Goal: Information Seeking & Learning: Learn about a topic

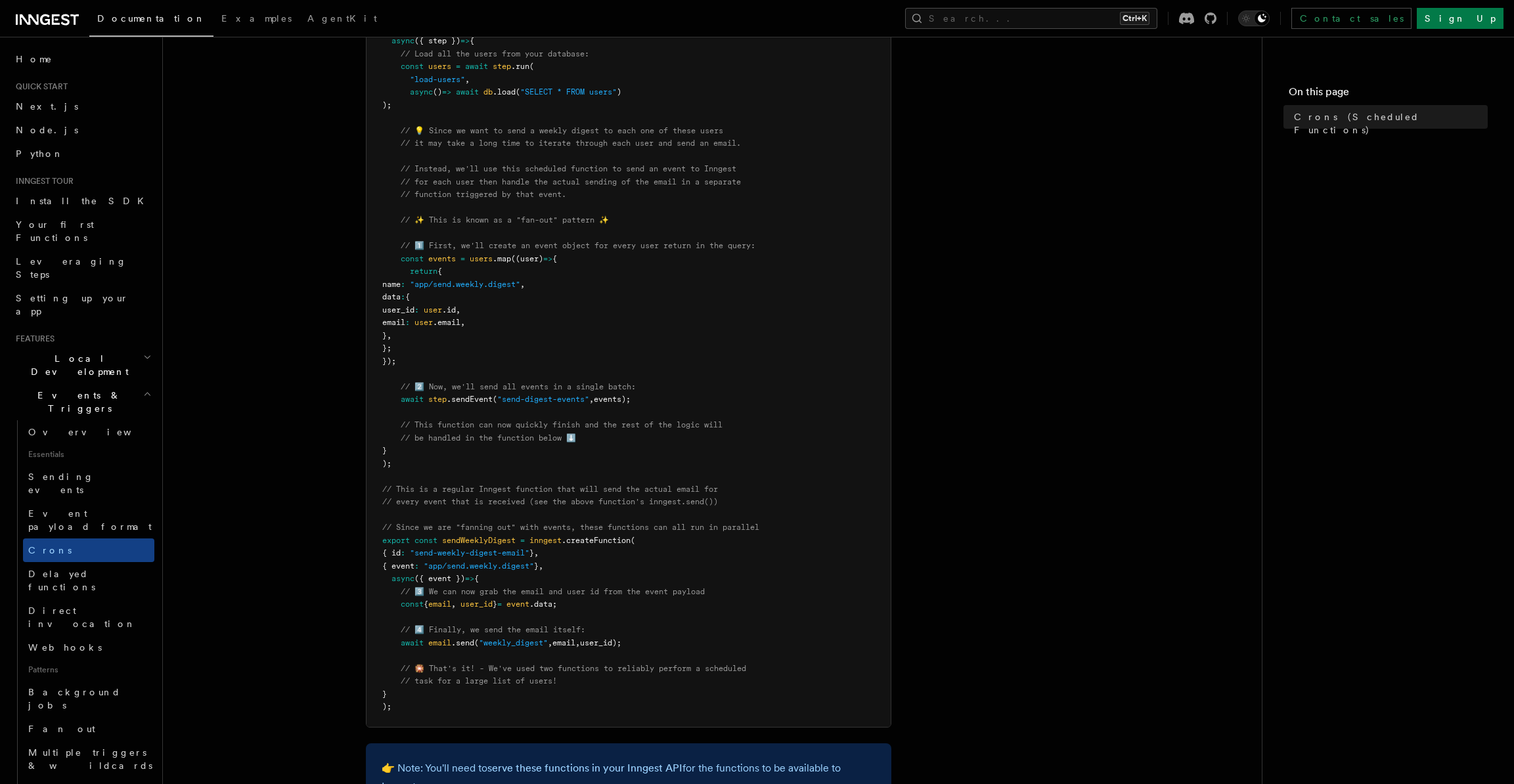
scroll to position [262, 0]
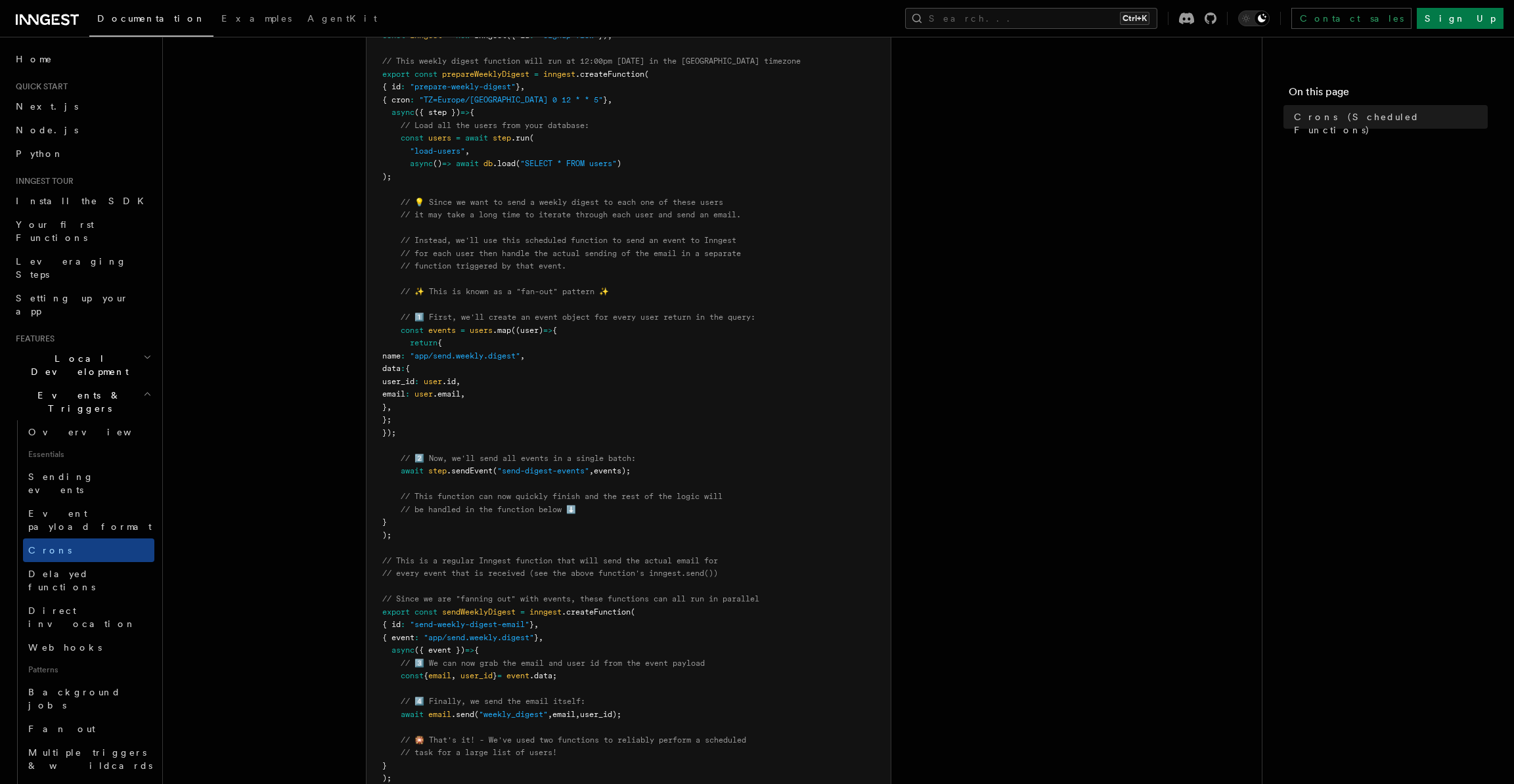
click at [184, 357] on article "Features Events & Triggers Crons (Scheduled Functions) You can create scheduled…" at bounding box center [712, 486] width 1057 height 1382
click at [717, 464] on pre "import { Inngest } from "inngest" ; const inngest = new Inngest ({ id : "signup…" at bounding box center [628, 394] width 524 height 807
drag, startPoint x: 505, startPoint y: 466, endPoint x: 590, endPoint y: 468, distance: 85.0
click at [589, 468] on span ""send-digest-events"" at bounding box center [543, 470] width 92 height 9
copy span "send-digest-events"
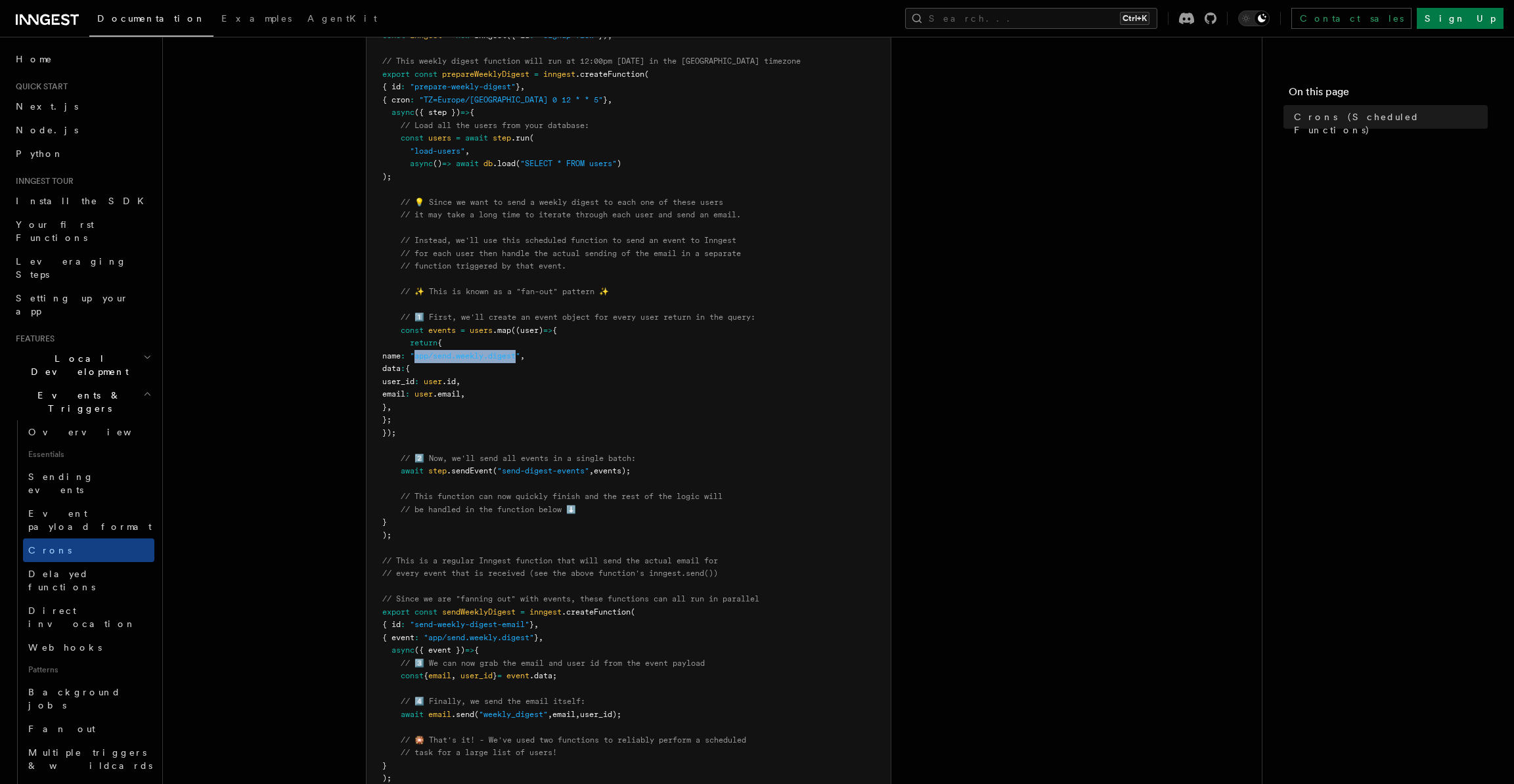
drag, startPoint x: 455, startPoint y: 357, endPoint x: 555, endPoint y: 358, distance: 100.0
click at [520, 358] on span ""app/send.weekly.digest"" at bounding box center [465, 355] width 110 height 9
copy span "app/send.weekly.digest"
click at [705, 615] on pre "import { Inngest } from "inngest" ; const inngest = new Inngest ({ id : "signup…" at bounding box center [628, 394] width 524 height 807
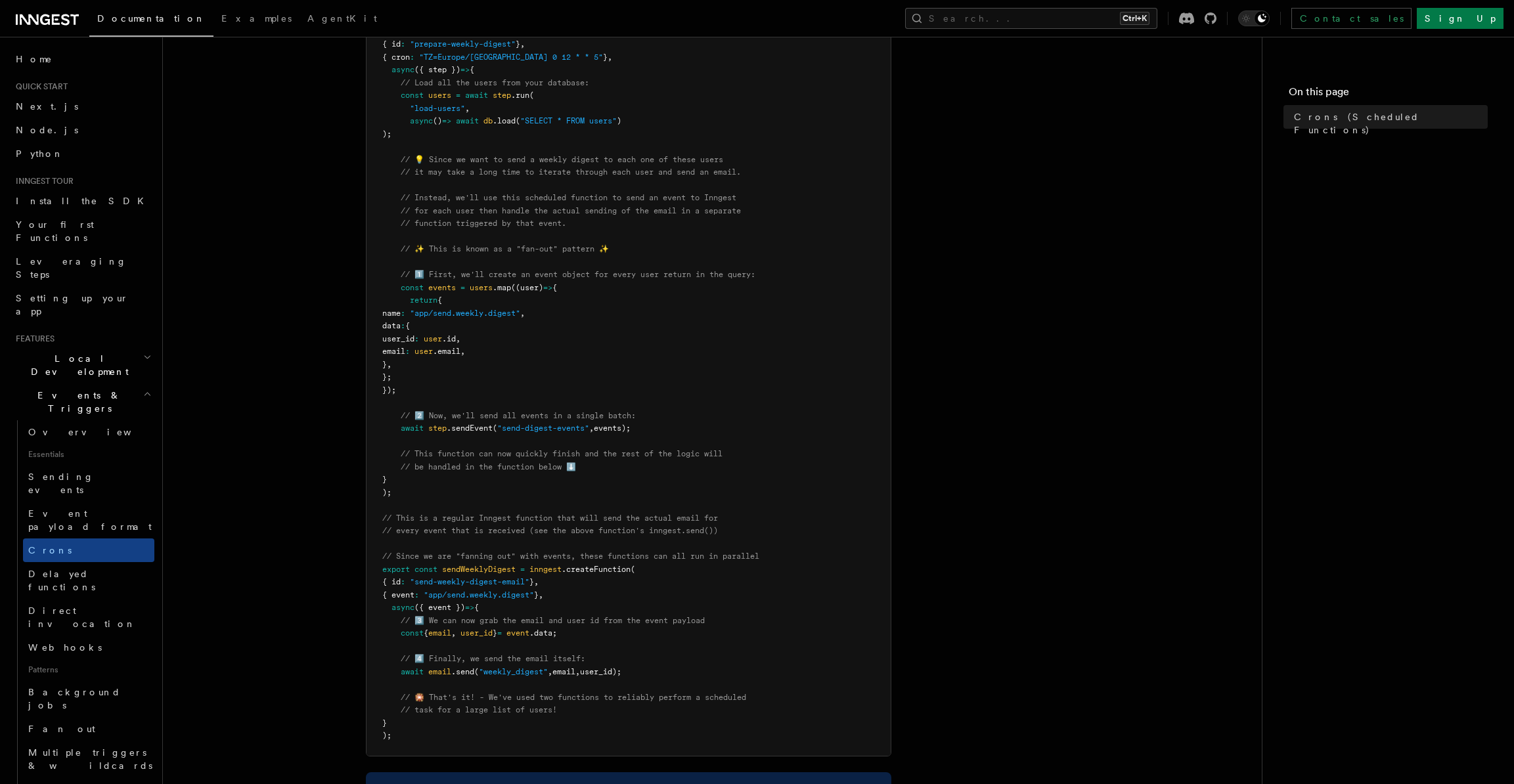
scroll to position [329, 0]
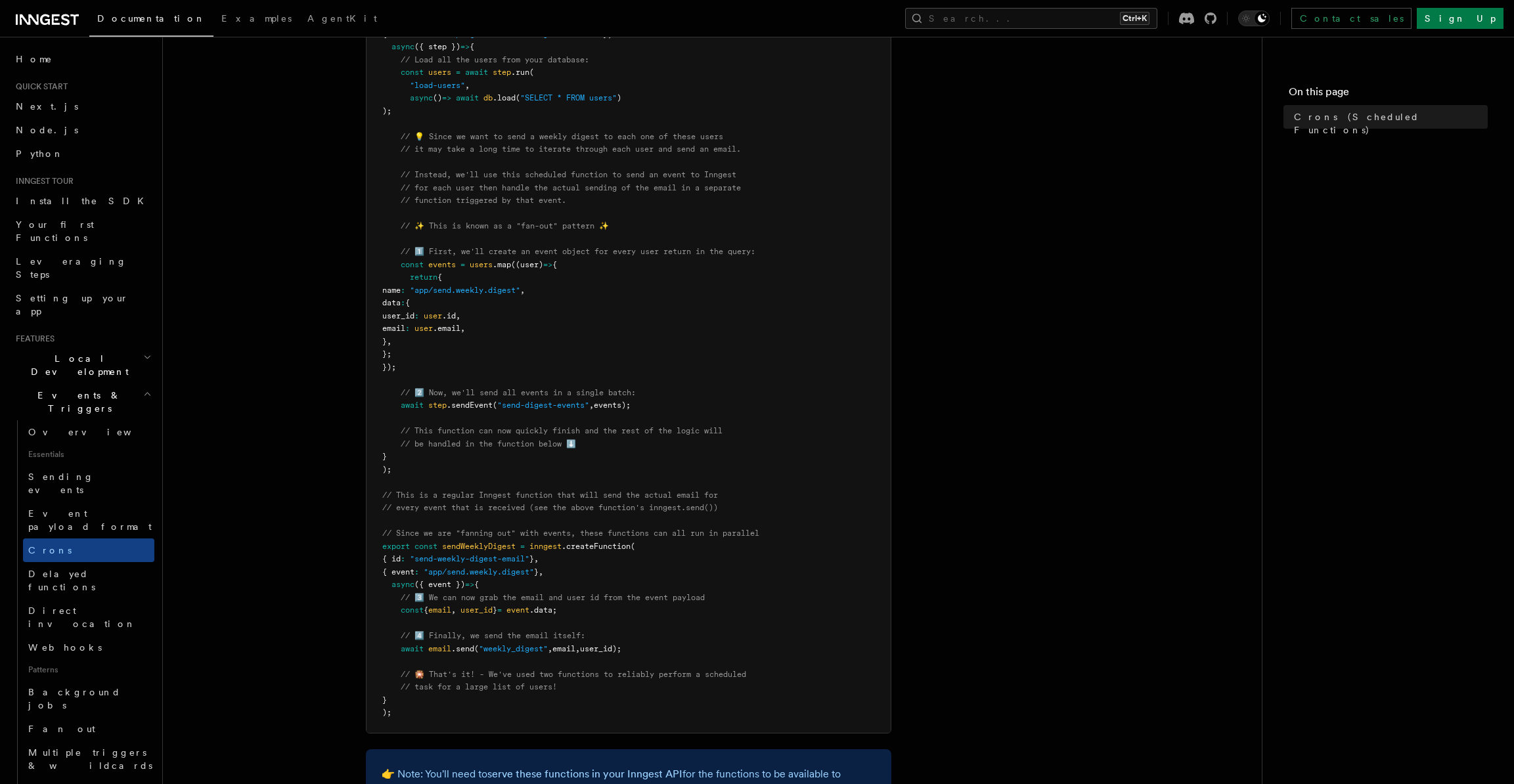
click at [639, 644] on pre "import { Inngest } from "inngest" ; const inngest = new Inngest ({ id : "signup…" at bounding box center [628, 329] width 524 height 807
click at [666, 384] on pre "import { Inngest } from "inngest" ; const inngest = new Inngest ({ id : "signup…" at bounding box center [628, 329] width 524 height 807
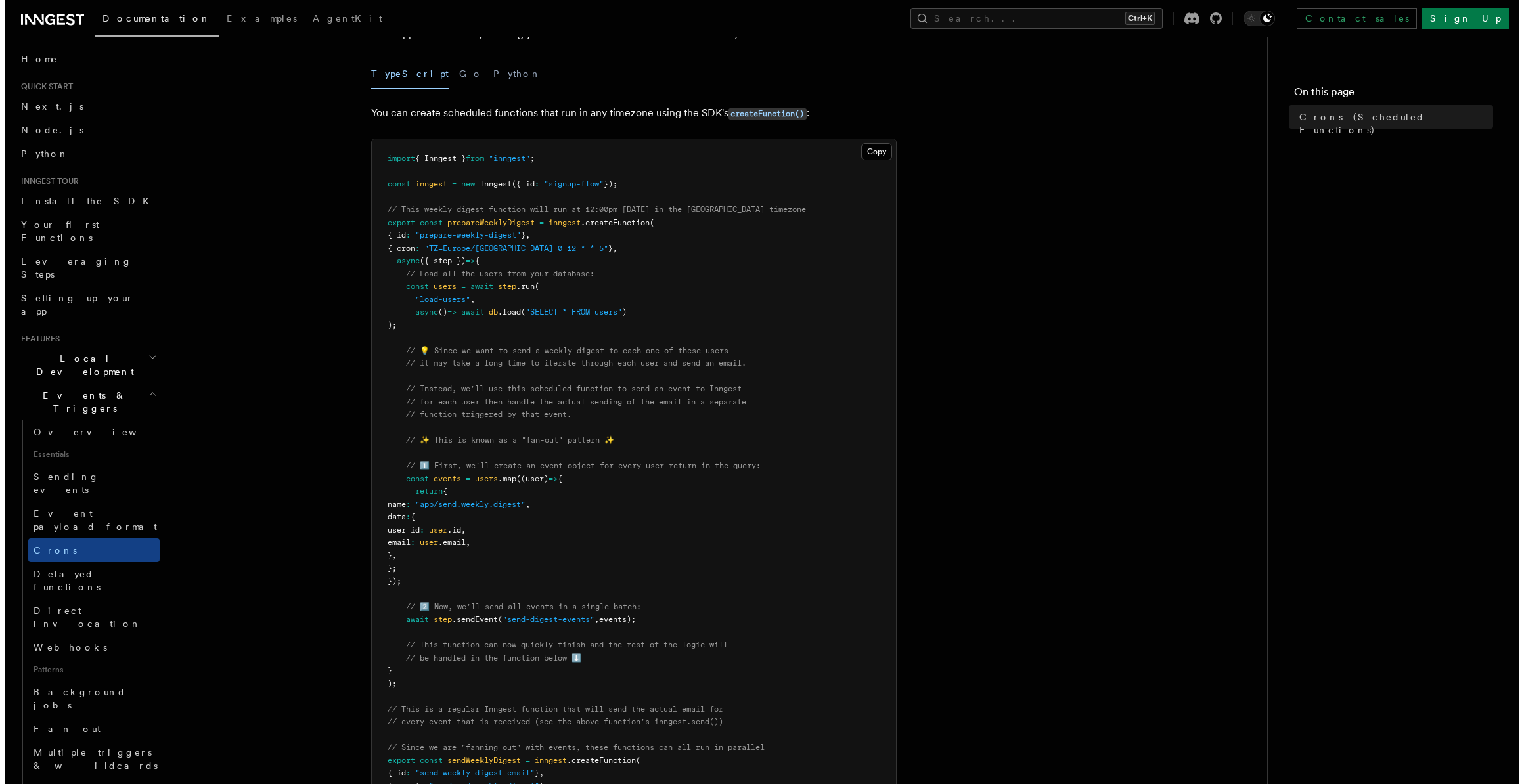
scroll to position [66, 0]
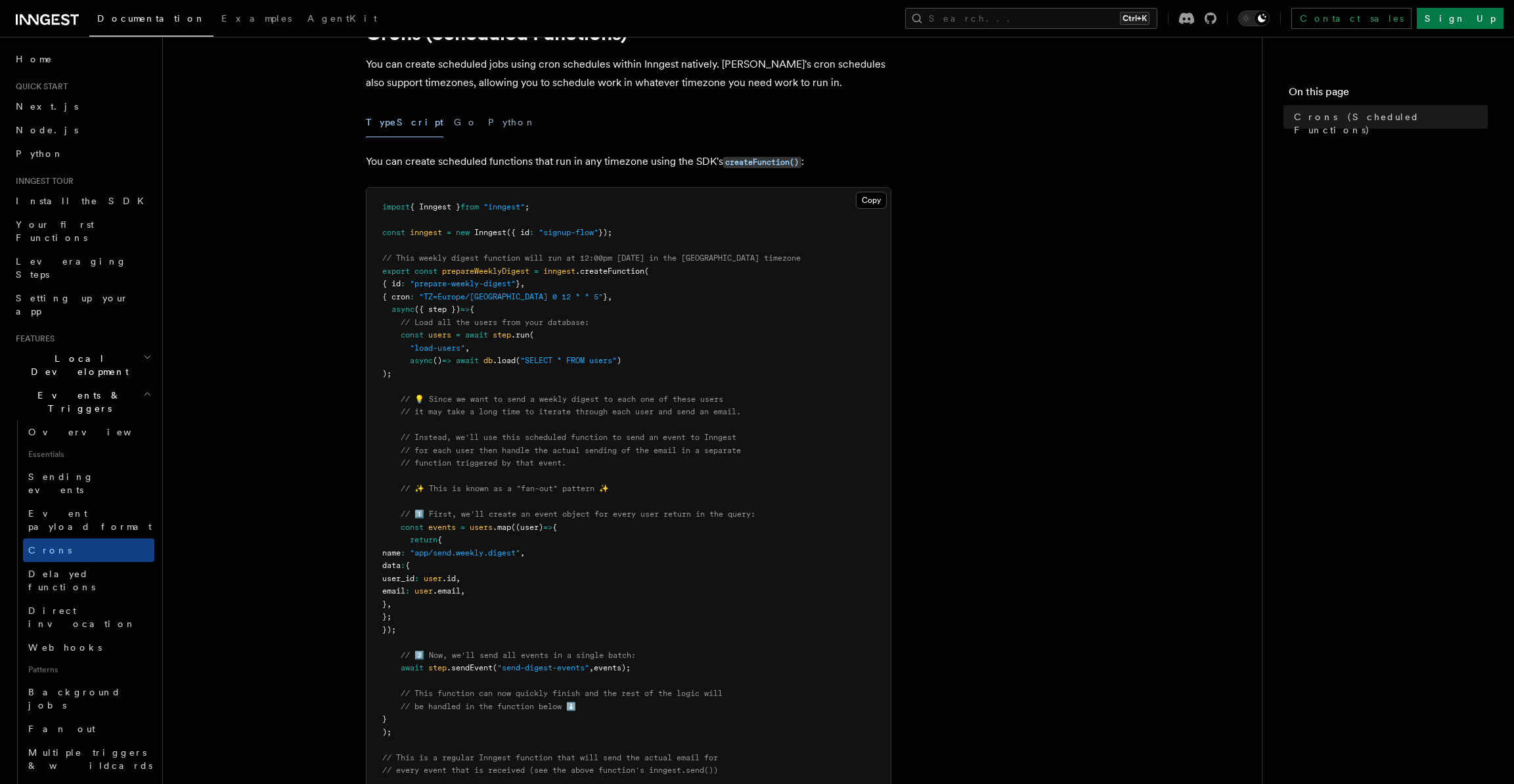
drag, startPoint x: 191, startPoint y: 192, endPoint x: 256, endPoint y: 168, distance: 69.3
click at [191, 192] on article "Features Events & Triggers Crons (Scheduled Functions) You can create scheduled…" at bounding box center [712, 684] width 1057 height 1382
click at [1157, 23] on button "Search... Ctrl+K" at bounding box center [1031, 17] width 252 height 21
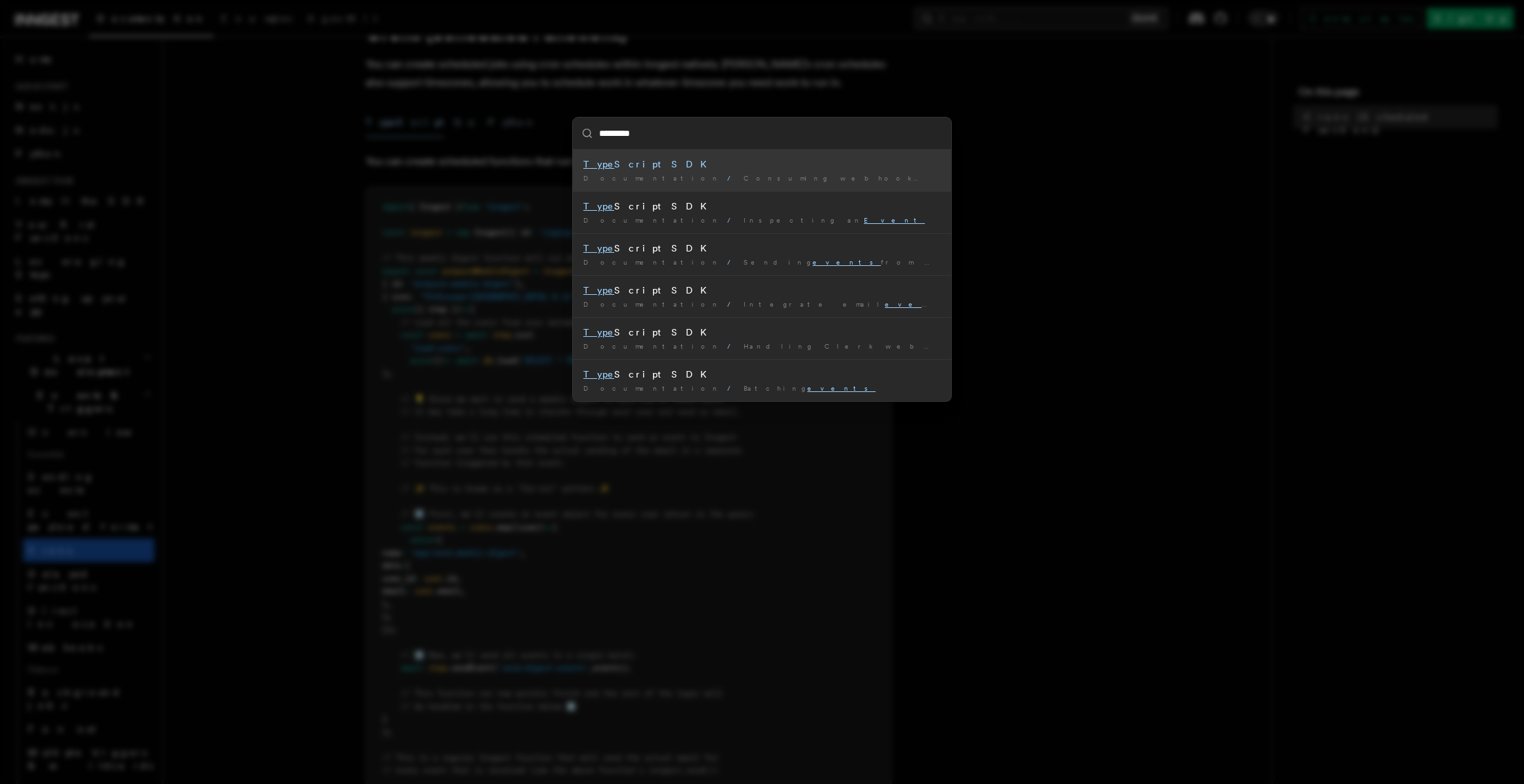
type input "**********"
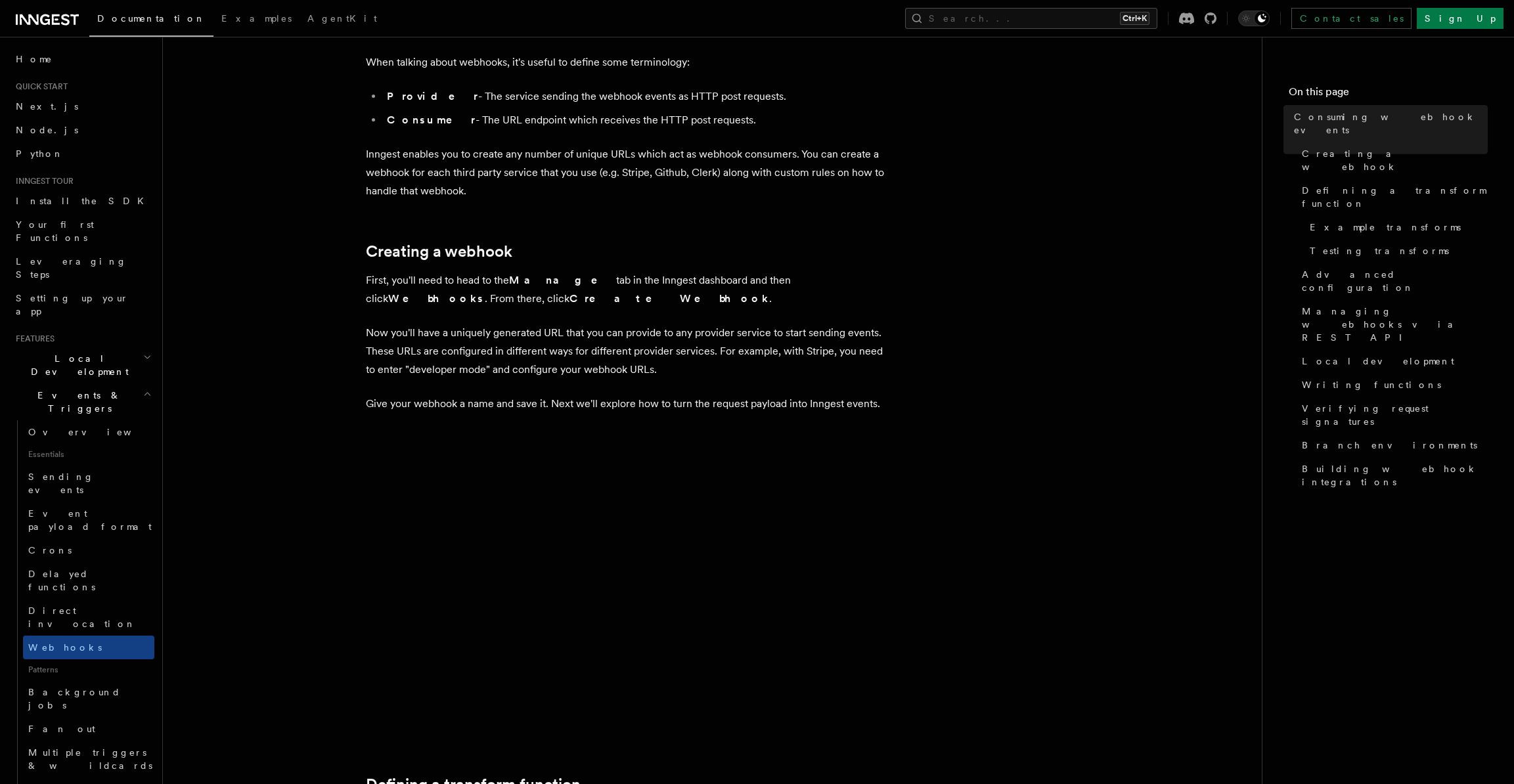
scroll to position [460, 0]
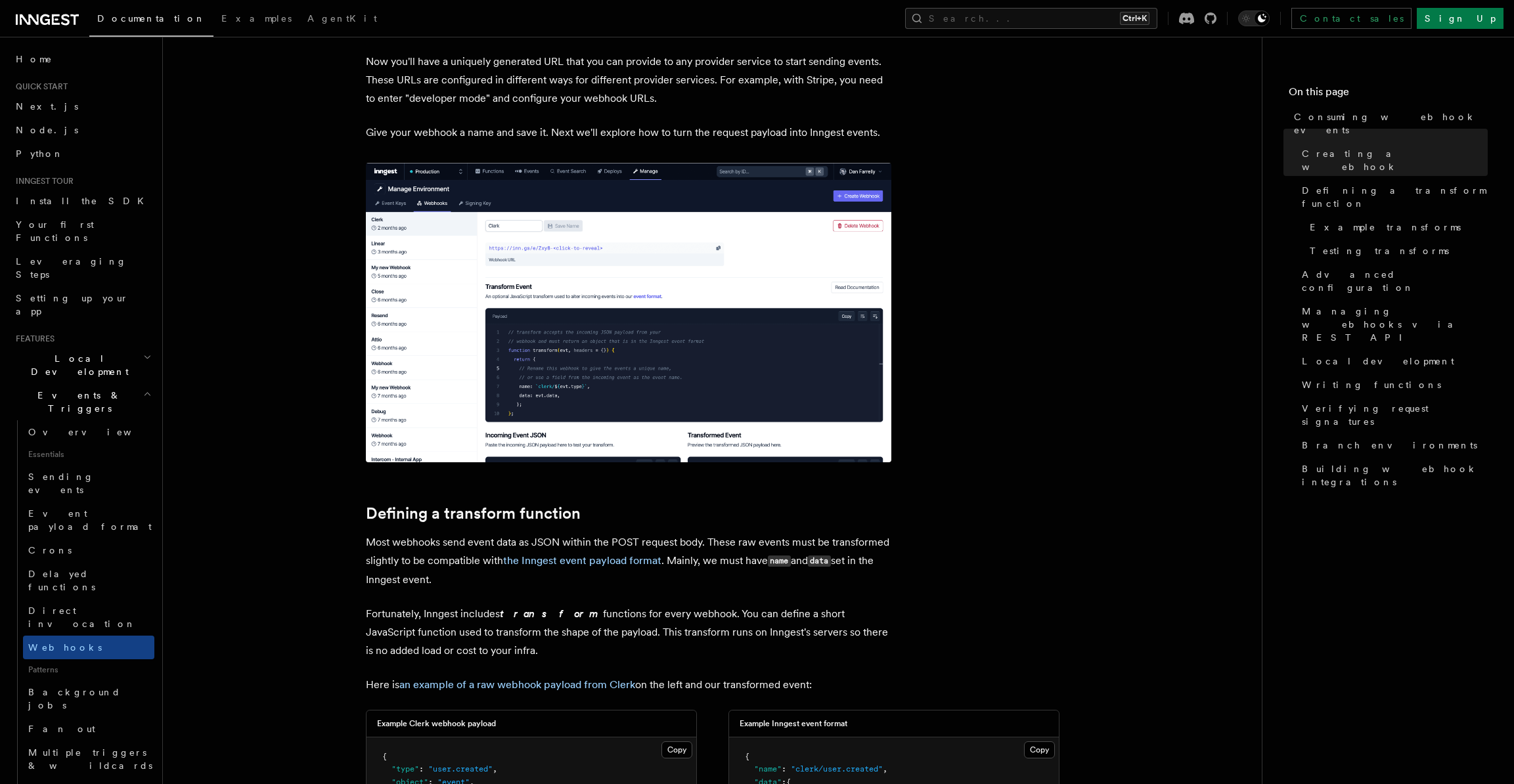
click at [564, 320] on img at bounding box center [628, 312] width 525 height 299
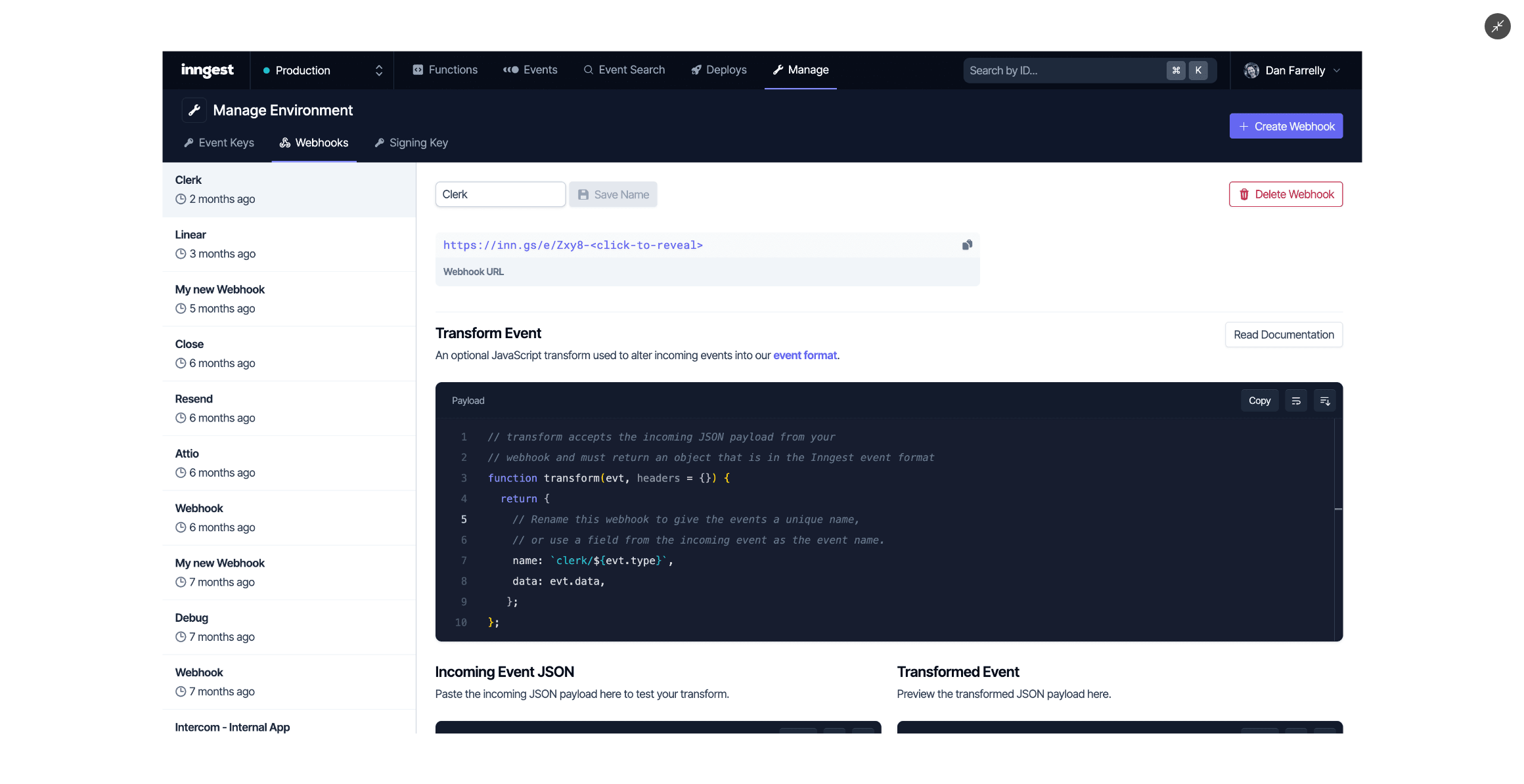
click at [92, 338] on div at bounding box center [762, 392] width 1524 height 784
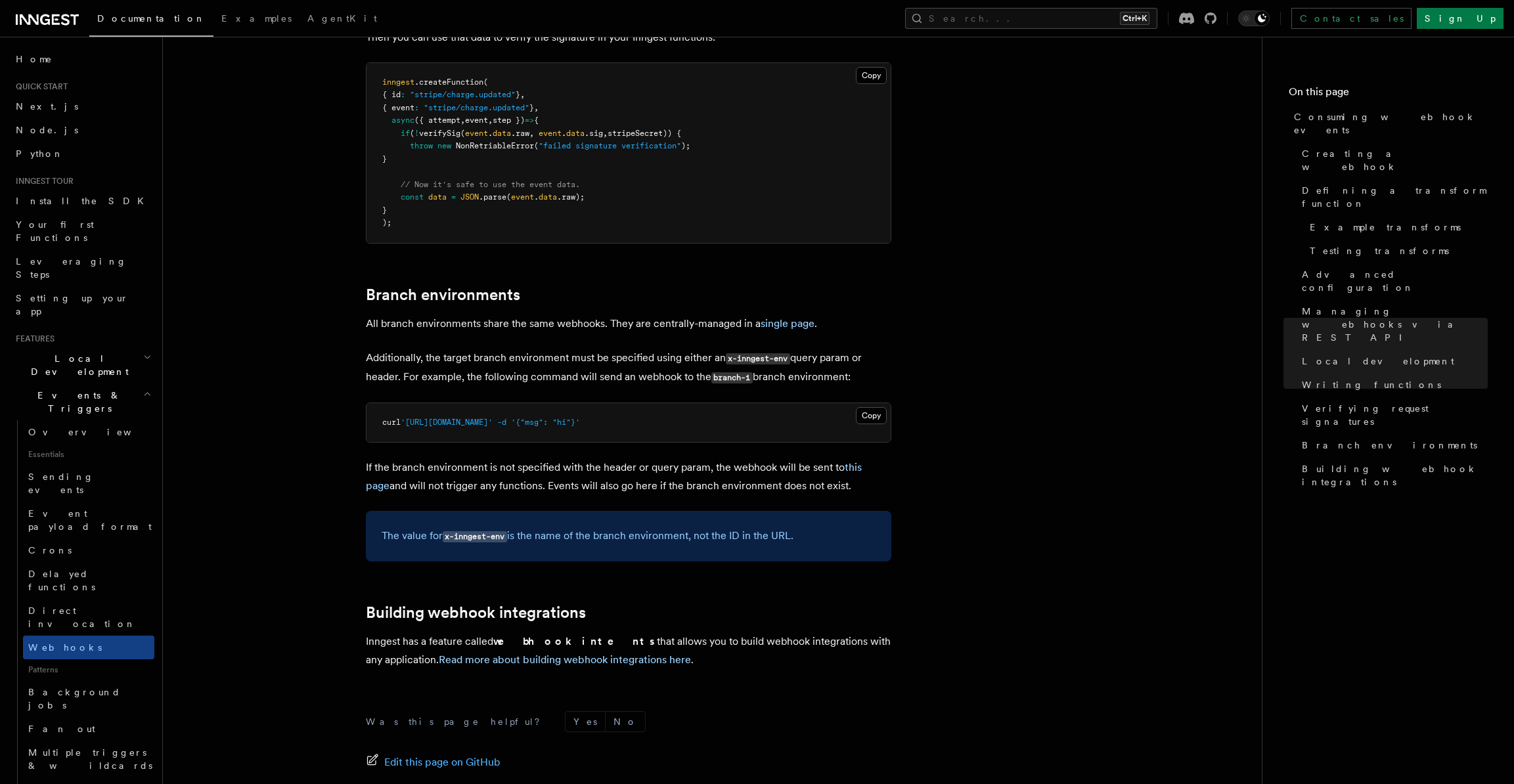
scroll to position [4251, 0]
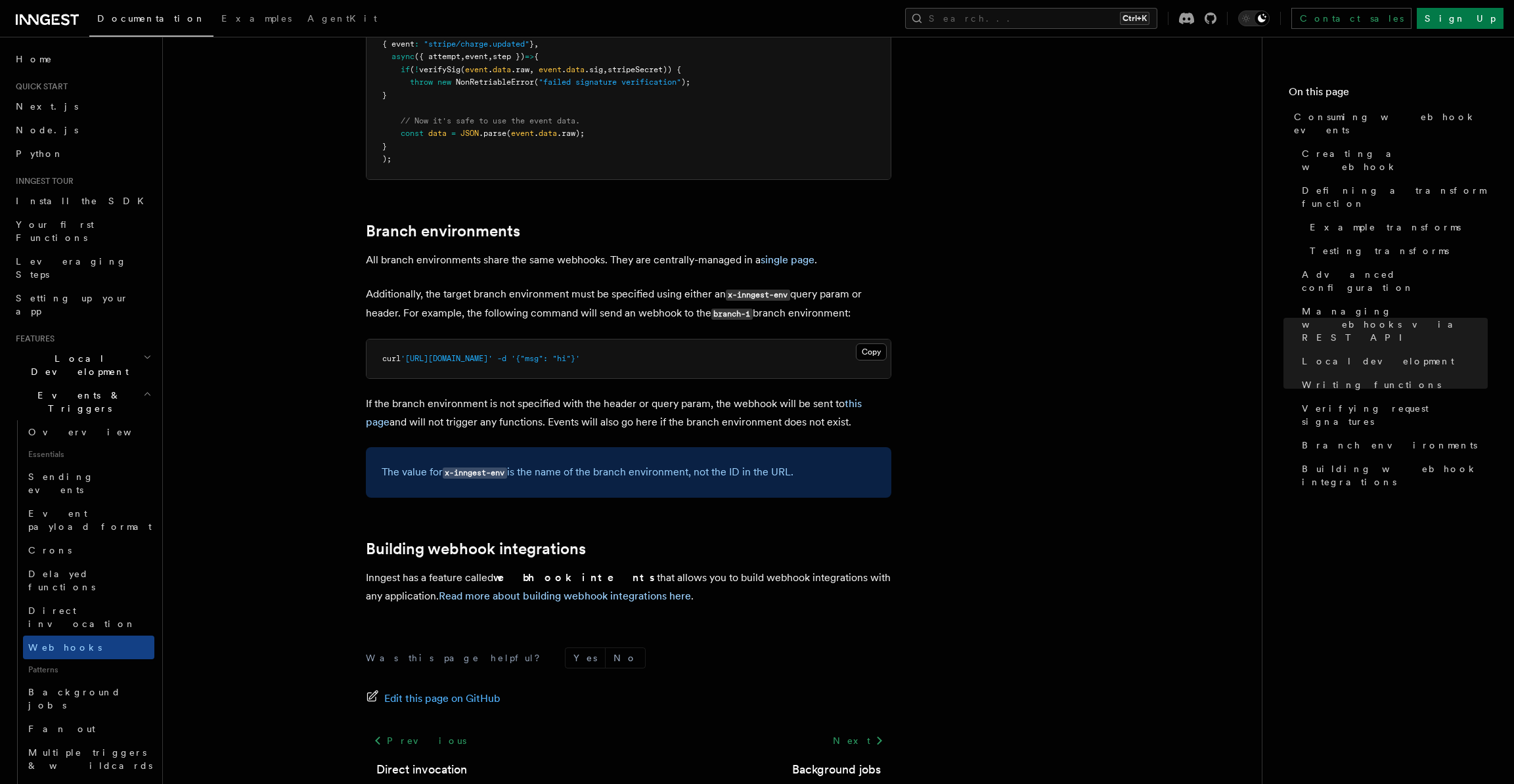
scroll to position [66, 0]
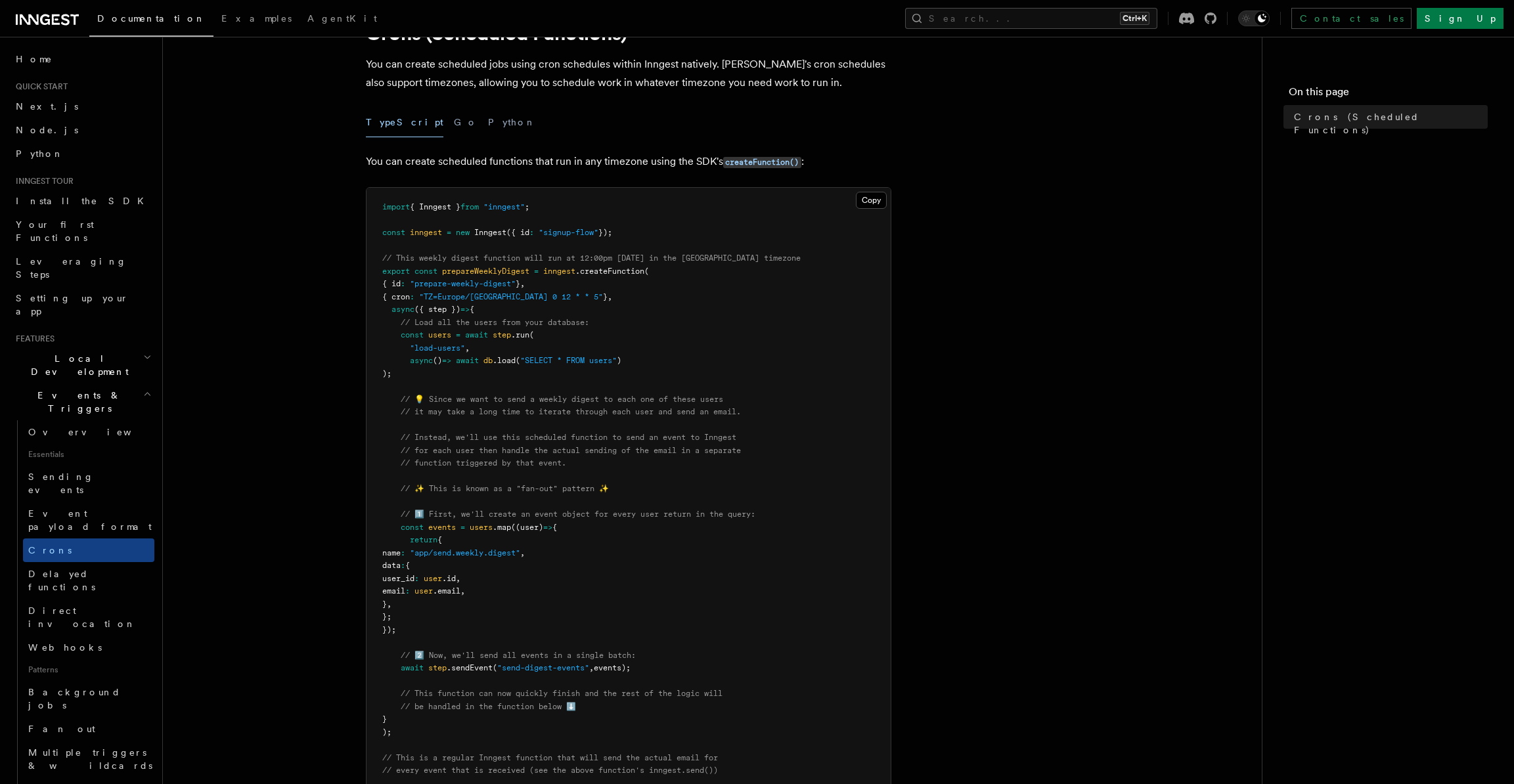
click at [628, 172] on article "Features Events & Triggers Crons (Scheduled Functions) You can create scheduled…" at bounding box center [712, 684] width 1057 height 1382
click at [1134, 12] on button "Search... Ctrl+K" at bounding box center [1031, 17] width 252 height 21
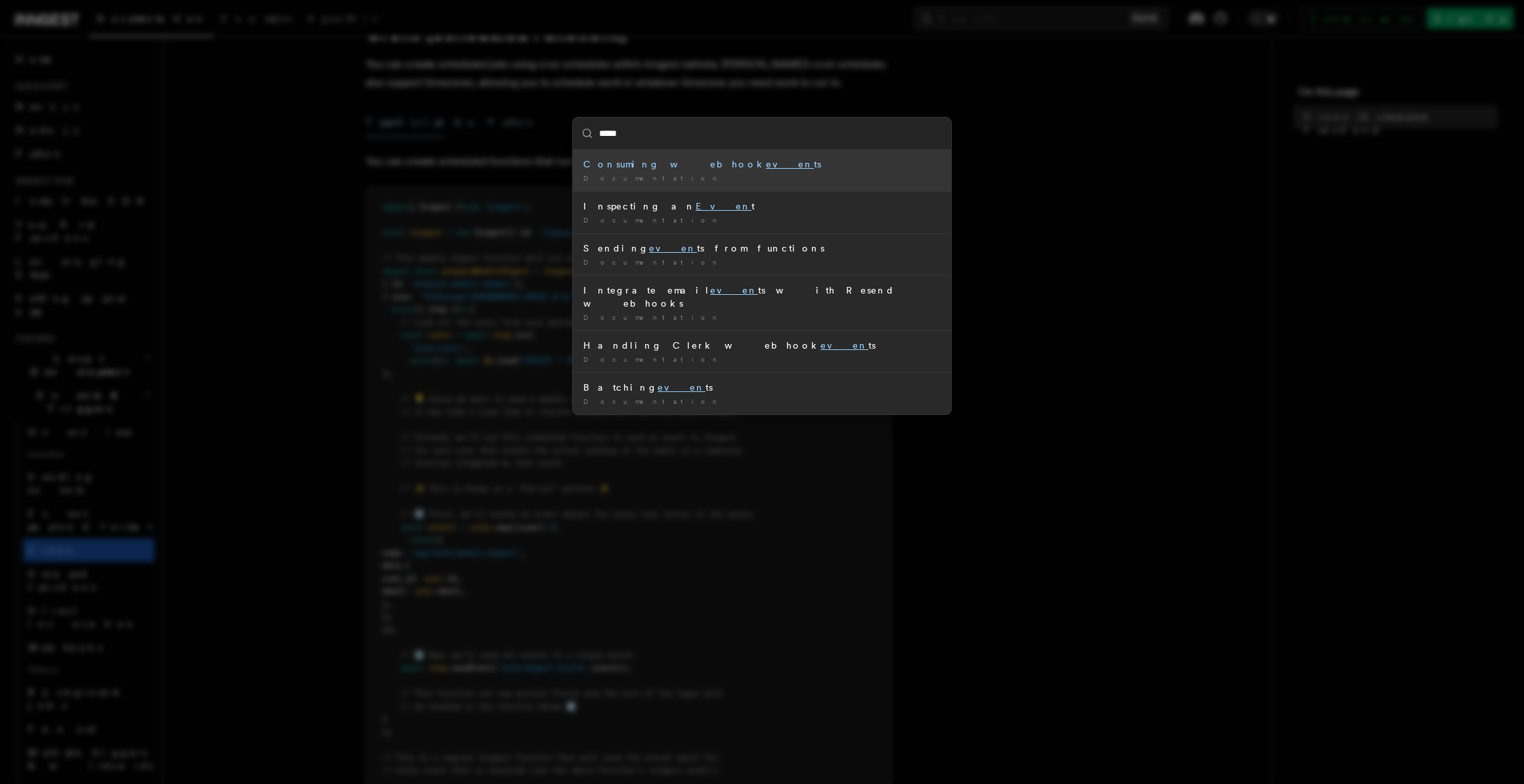
type input "******"
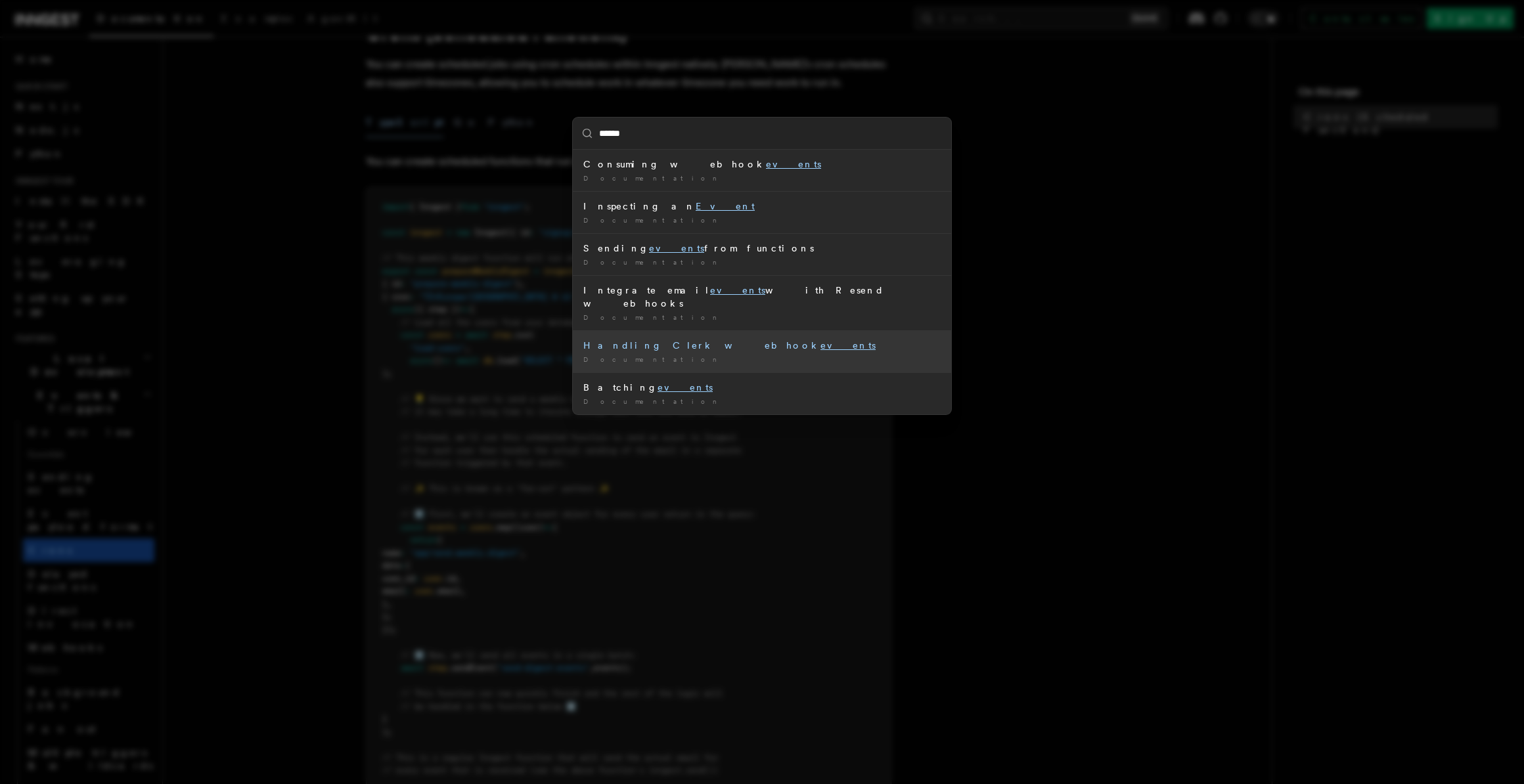
click at [820, 340] on mark "events" at bounding box center [847, 345] width 55 height 11
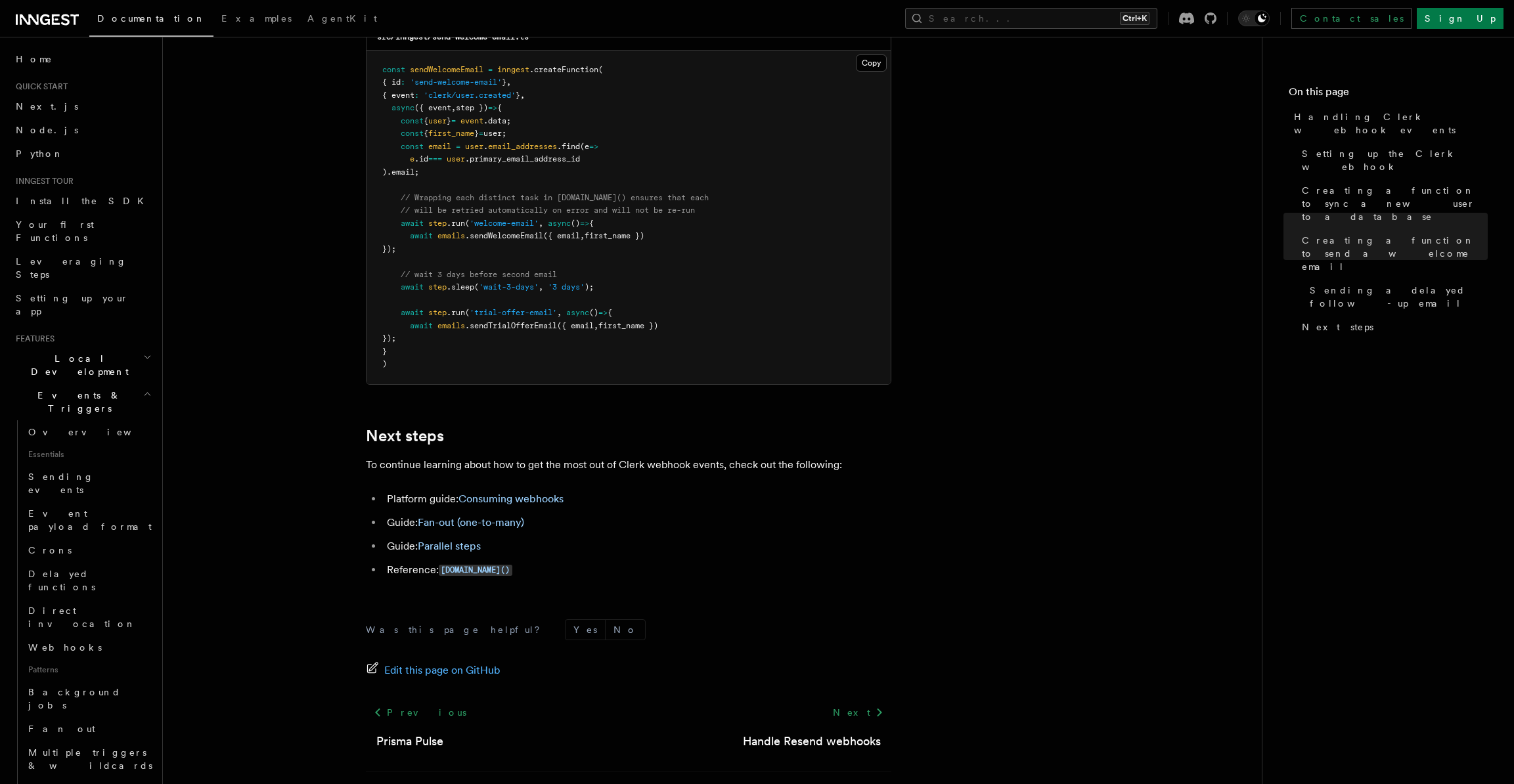
scroll to position [4157, 0]
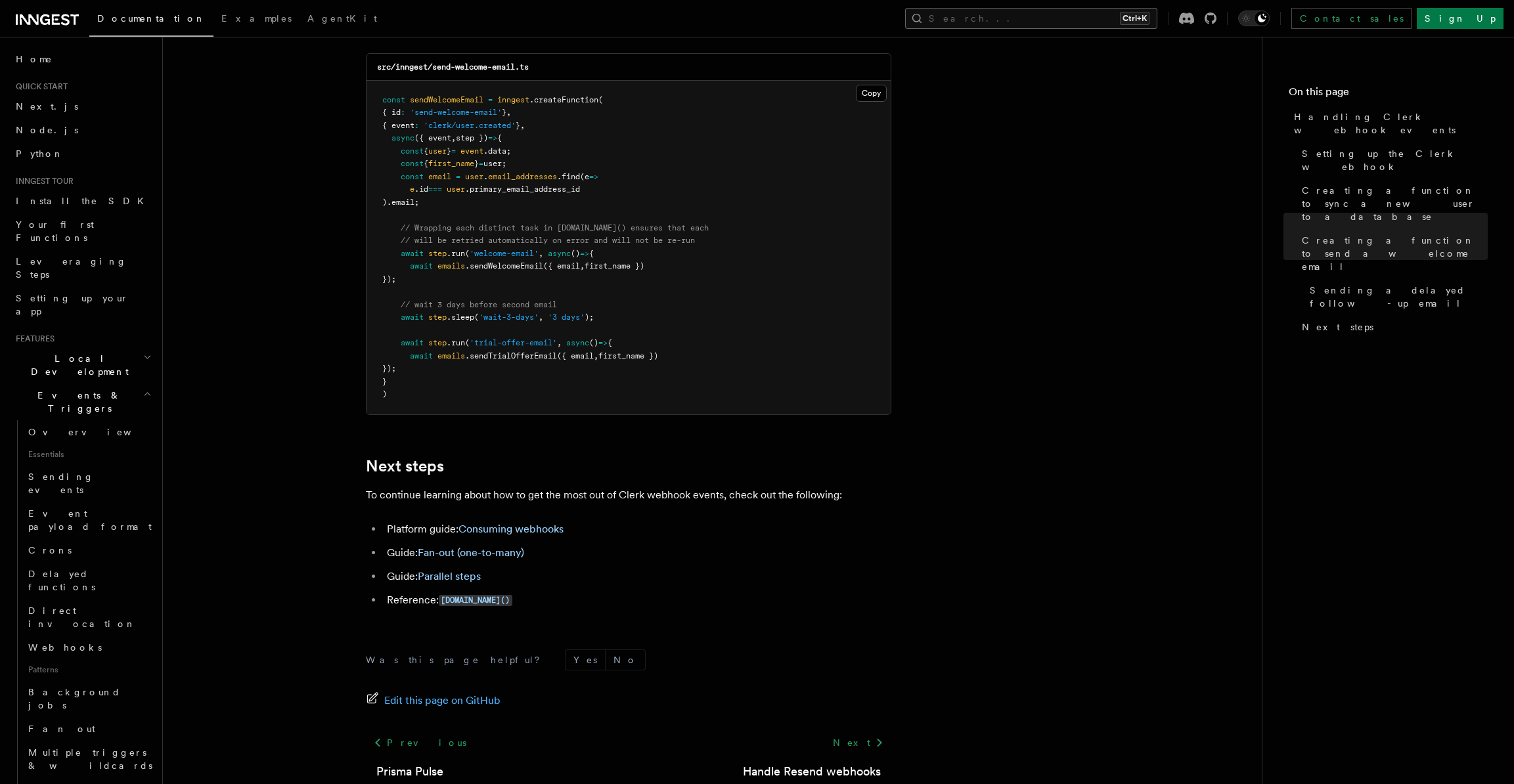
click at [1109, 21] on button "Search... Ctrl+K" at bounding box center [1031, 17] width 252 height 21
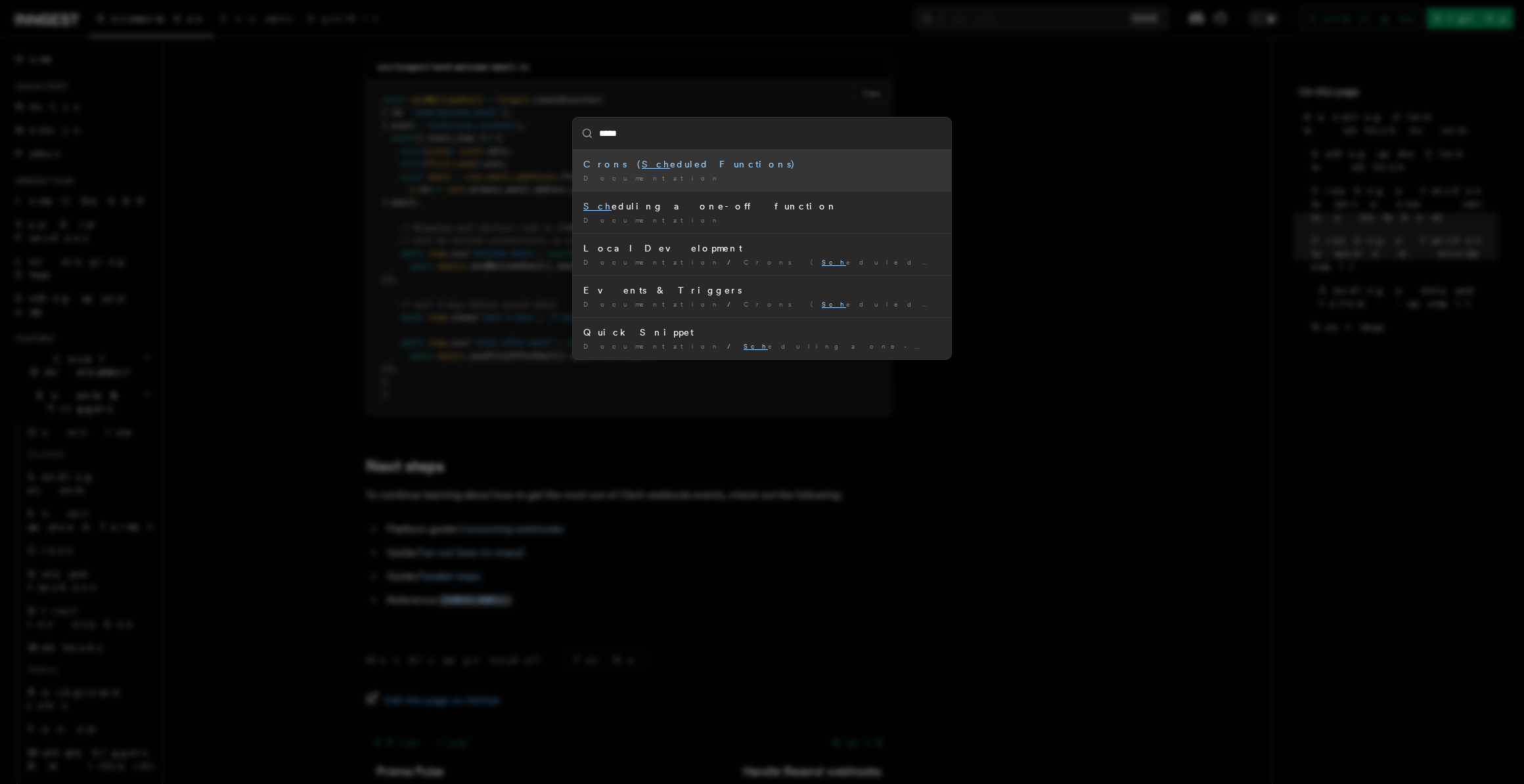
type input "******"
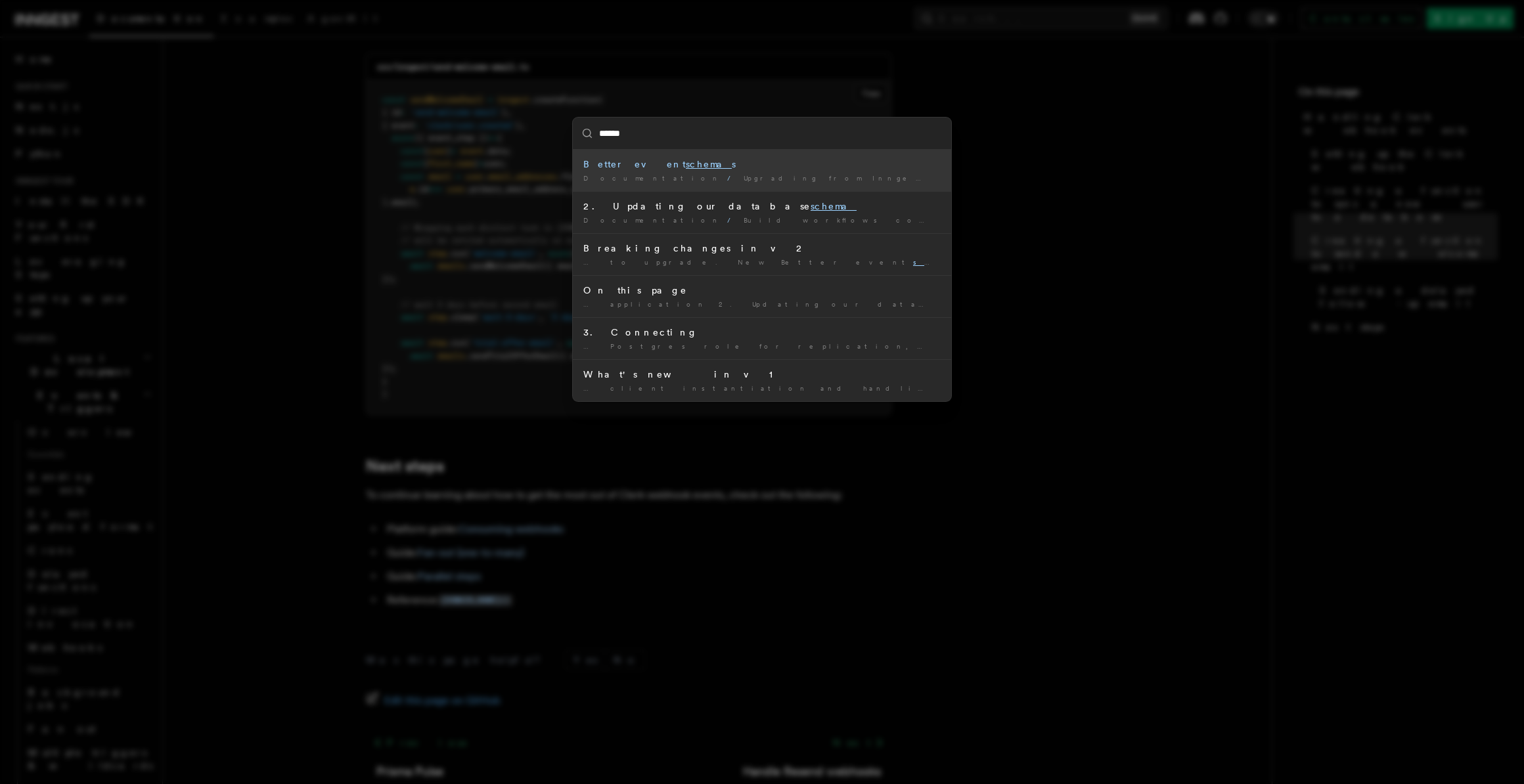
click at [686, 166] on mark "schema" at bounding box center [708, 163] width 46 height 11
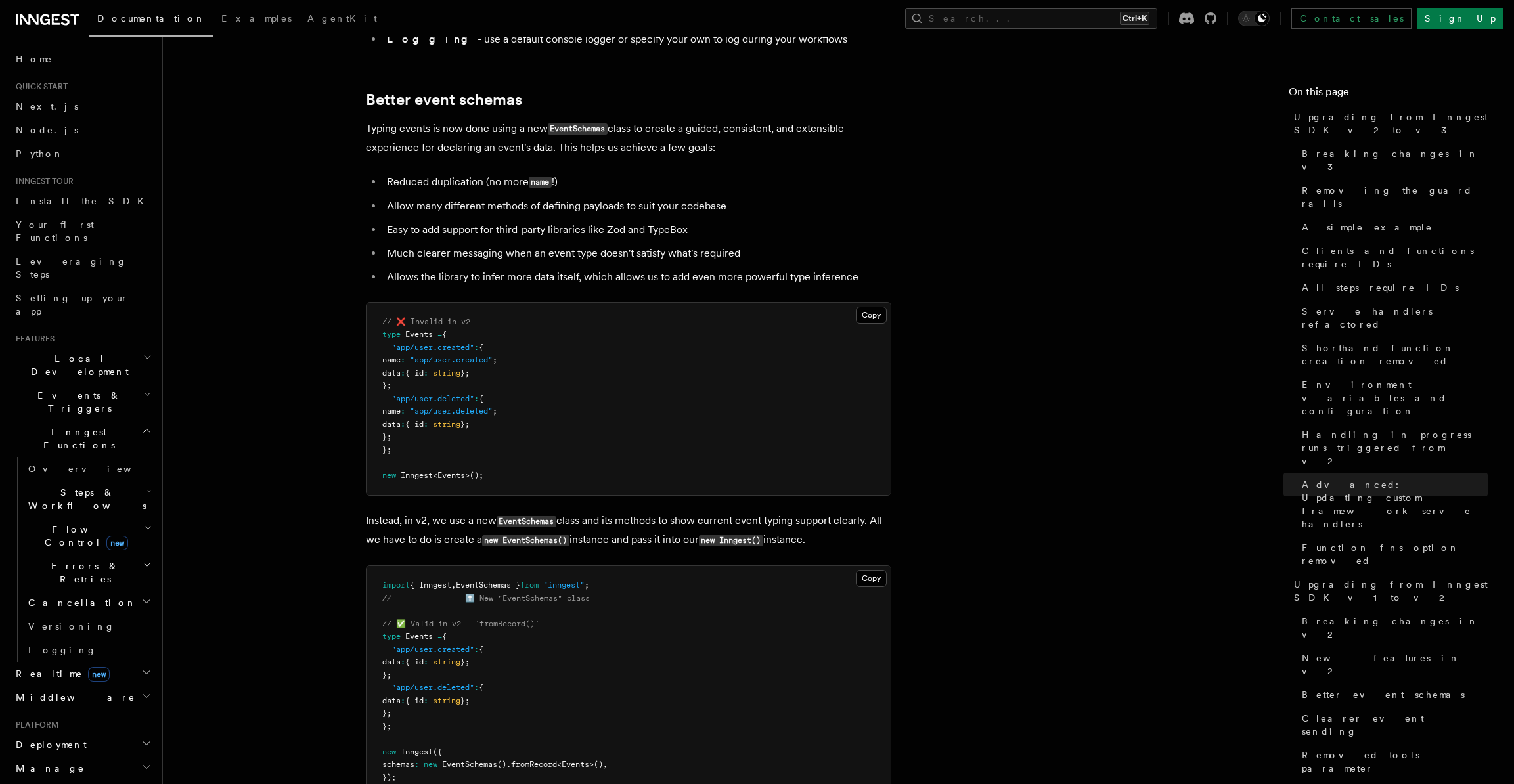
scroll to position [7483, 0]
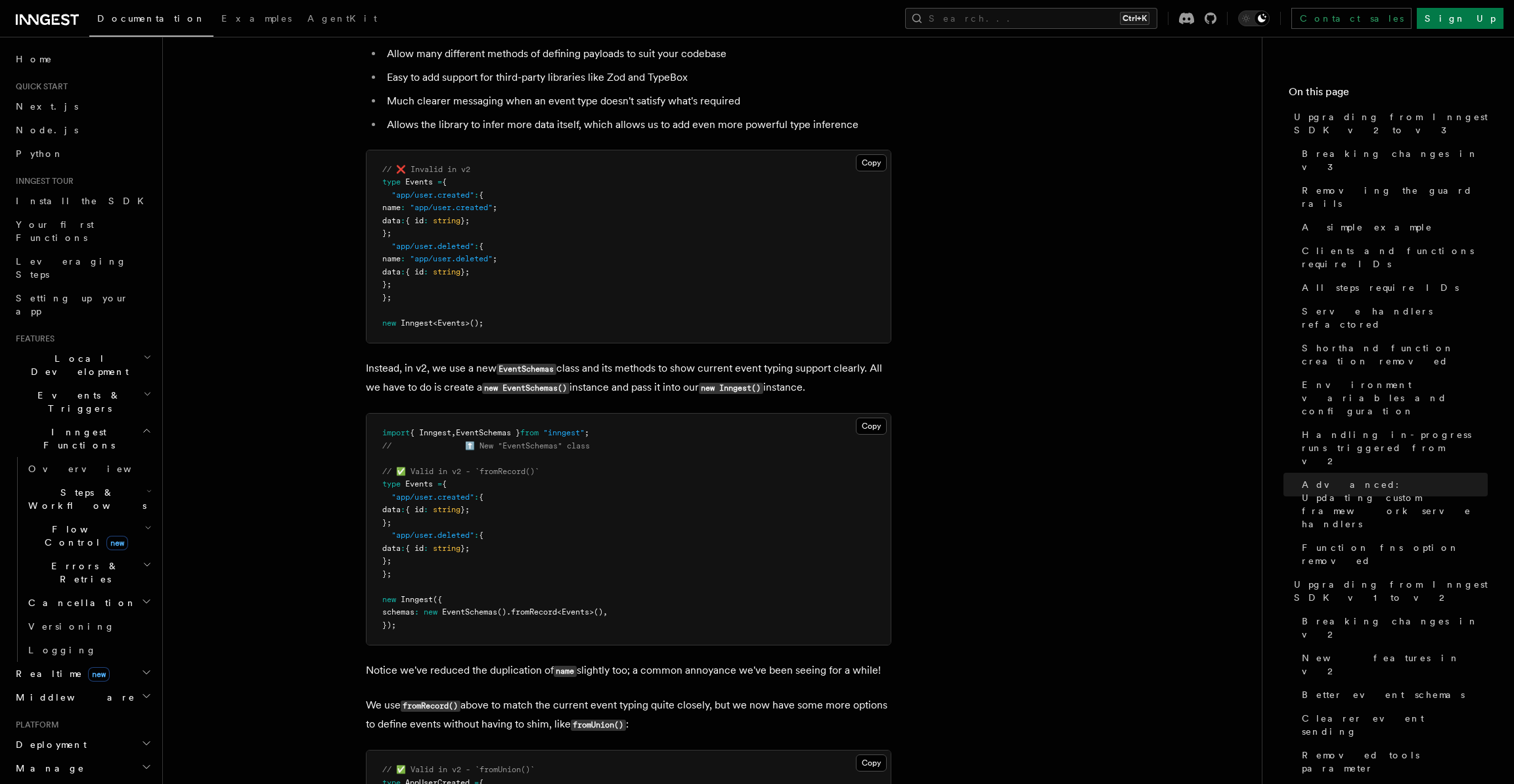
click at [383, 483] on pre "import { Inngest , EventSchemas } from "inngest" ; // ⬆️ New "EventSchemas" cla…" at bounding box center [628, 528] width 524 height 231
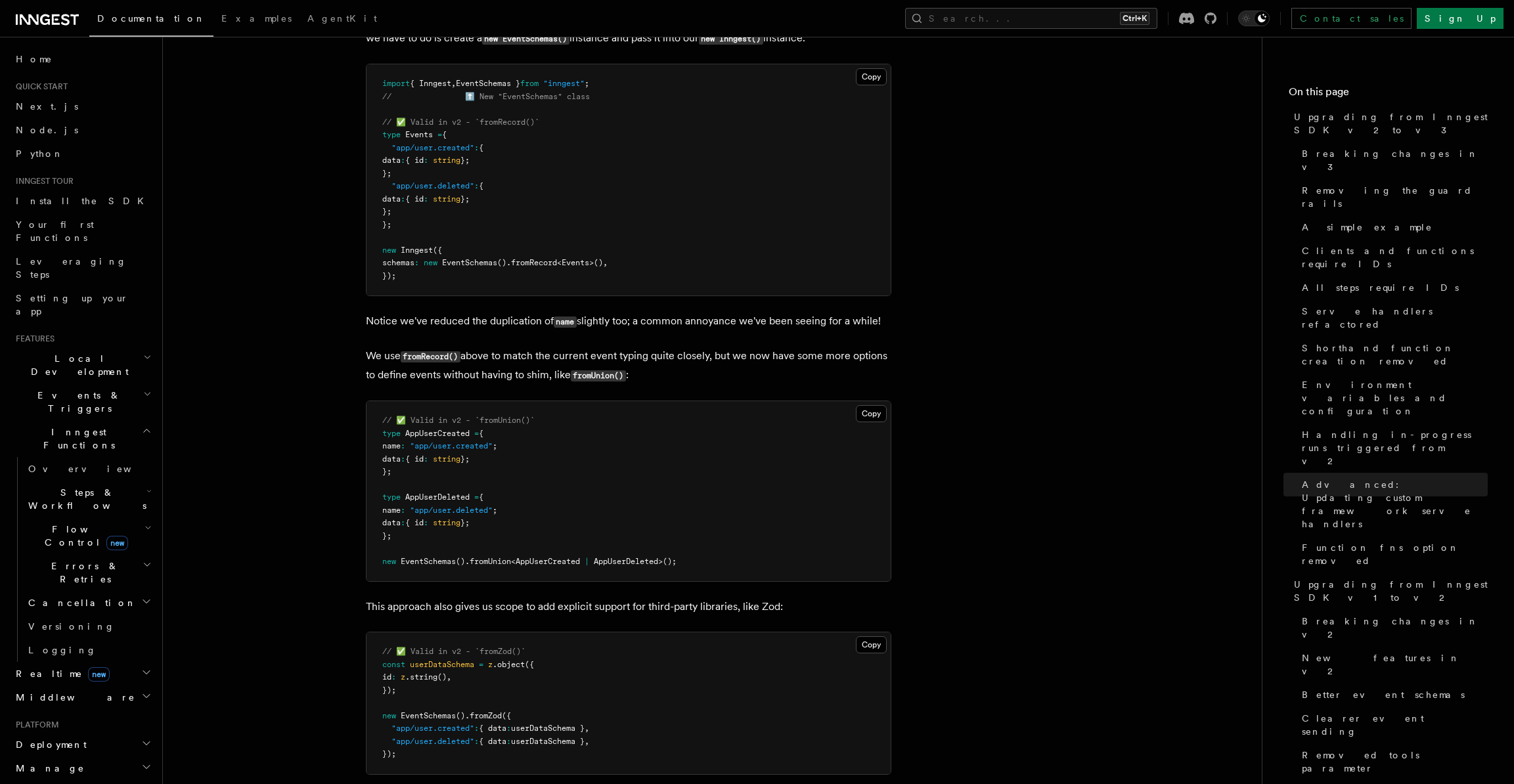
scroll to position [7943, 0]
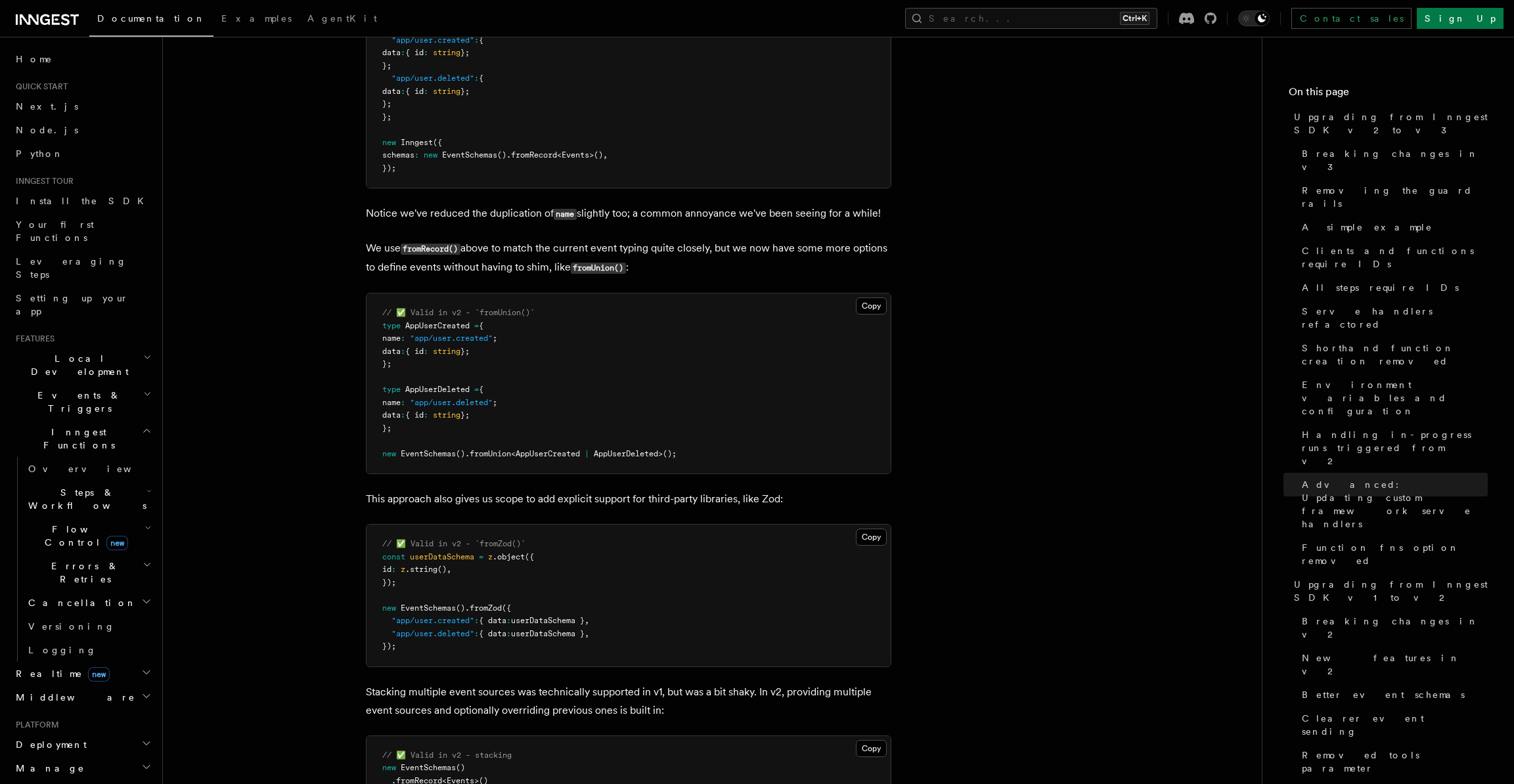
scroll to position [8075, 0]
